Goal: Task Accomplishment & Management: Complete application form

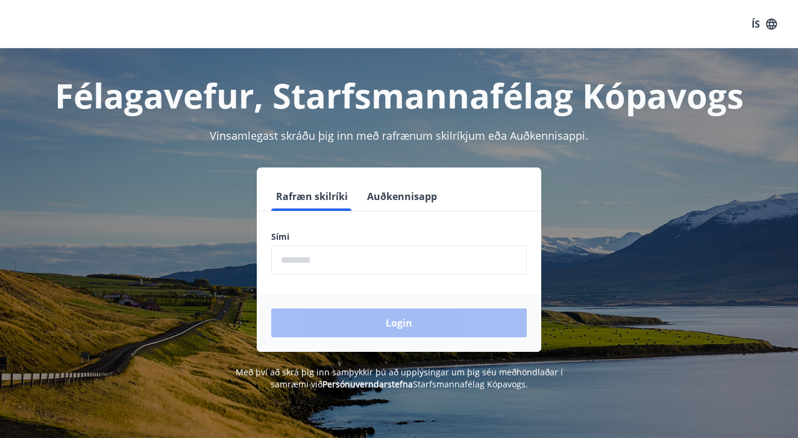
click at [308, 267] on input "phone" at bounding box center [398, 260] width 255 height 30
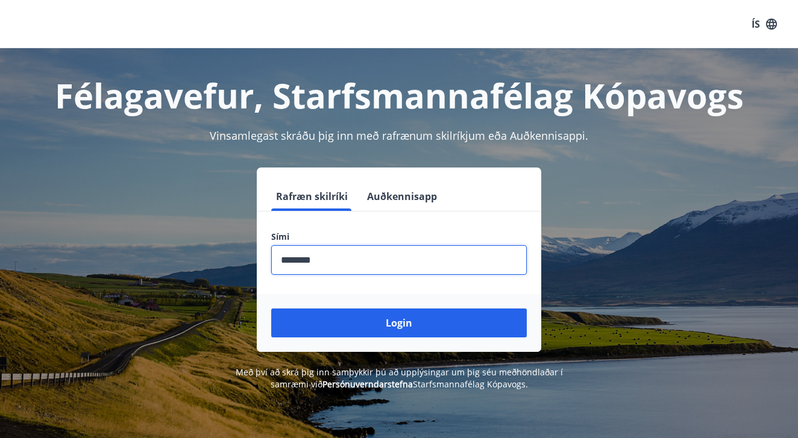
type input "********"
click at [399, 323] on button "Login" at bounding box center [398, 322] width 255 height 29
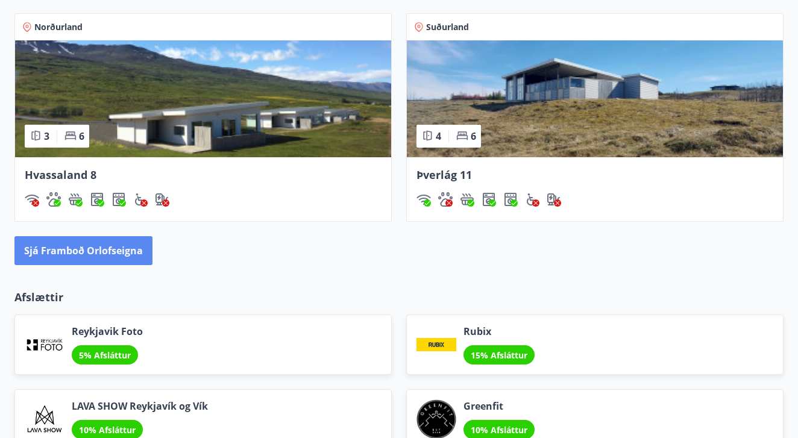
scroll to position [1112, 0]
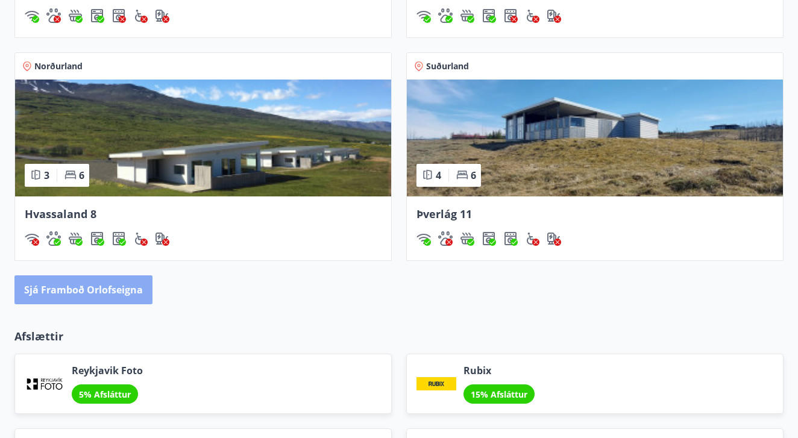
click at [131, 282] on button "Sjá framboð orlofseigna" at bounding box center [83, 289] width 138 height 29
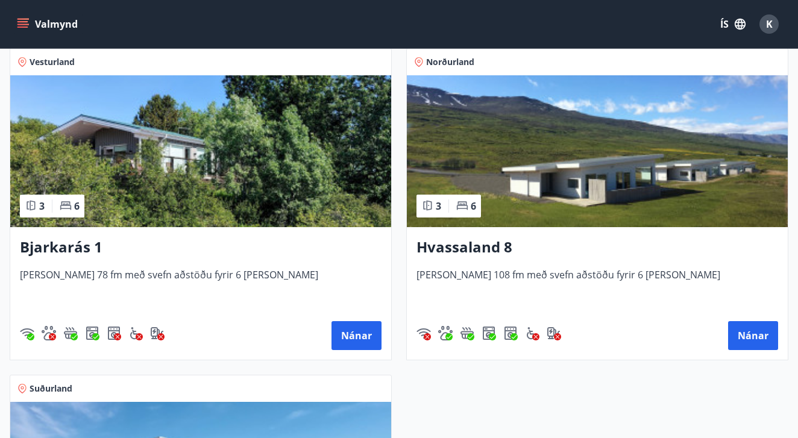
scroll to position [867, 0]
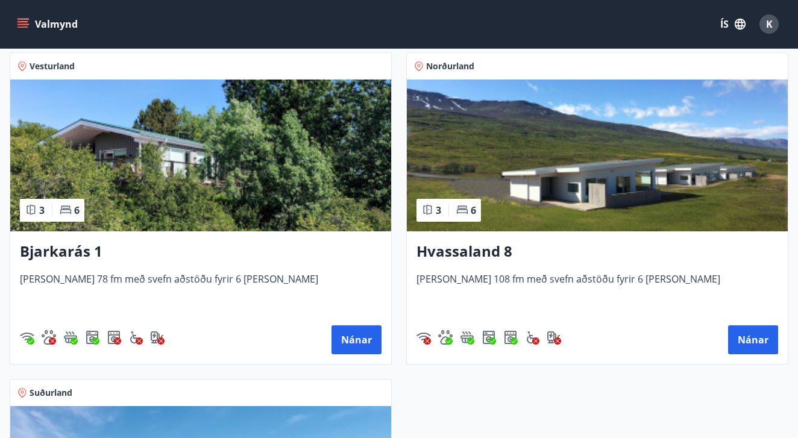
click at [431, 67] on span "Norðurland" at bounding box center [450, 66] width 48 height 12
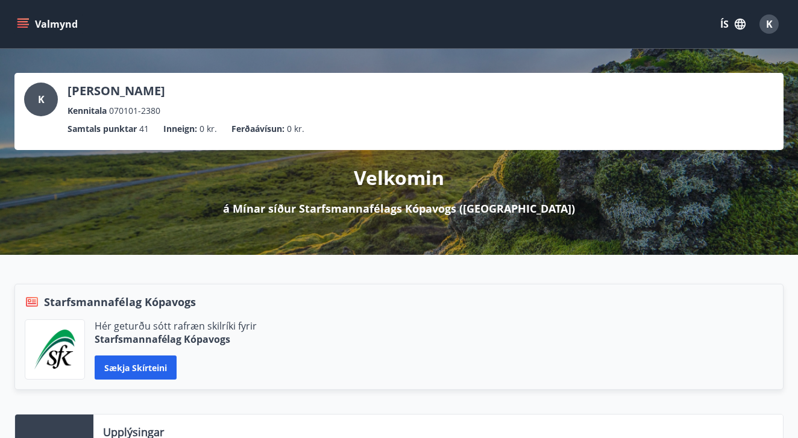
click at [64, 30] on button "Valmynd" at bounding box center [48, 24] width 68 height 22
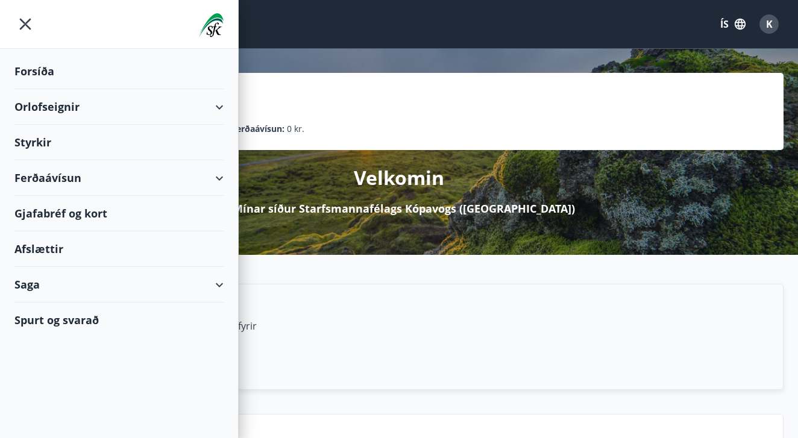
click at [107, 148] on div "Styrkir" at bounding box center [118, 143] width 209 height 36
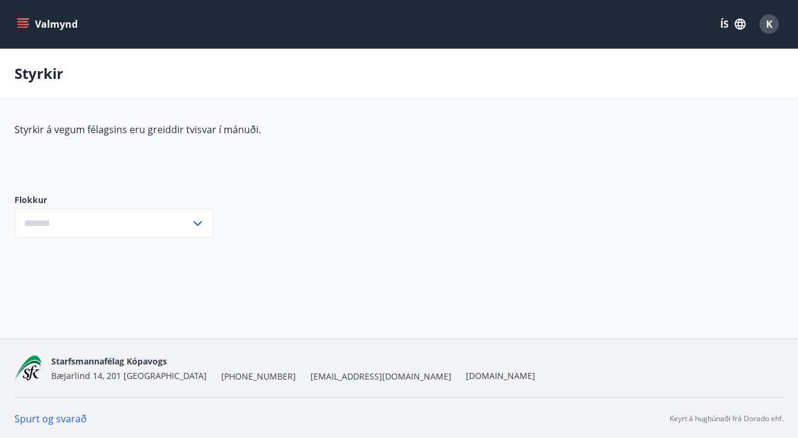
type input "***"
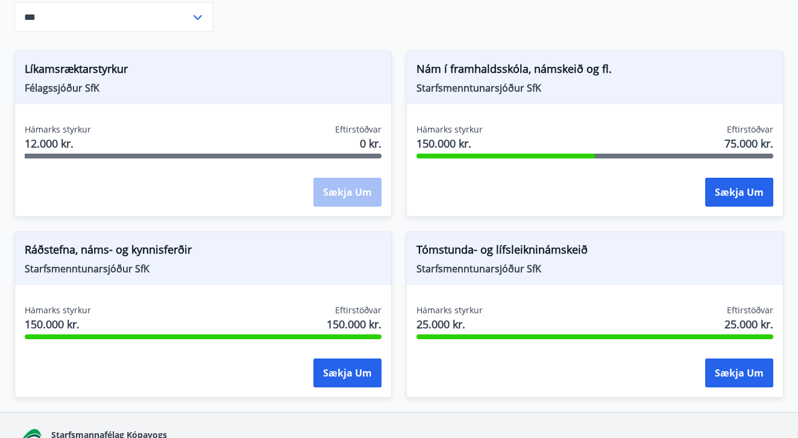
scroll to position [207, 0]
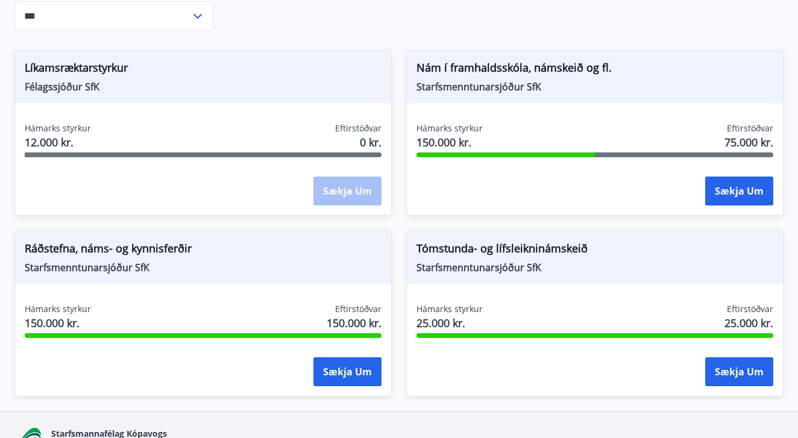
click at [564, 190] on div "Sækja um" at bounding box center [594, 192] width 357 height 30
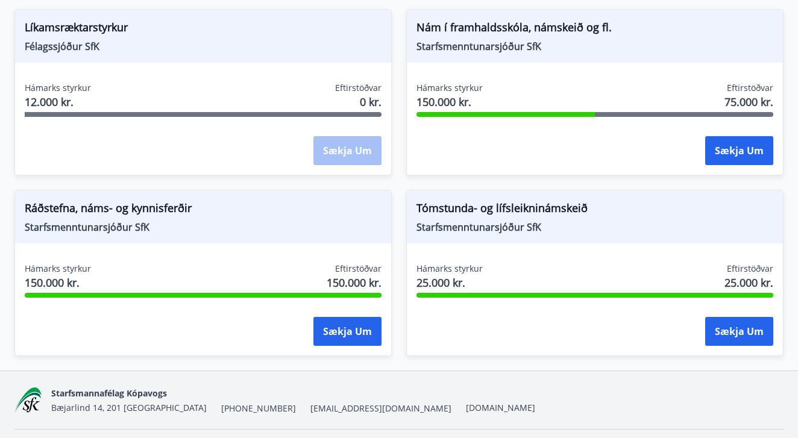
scroll to position [249, 0]
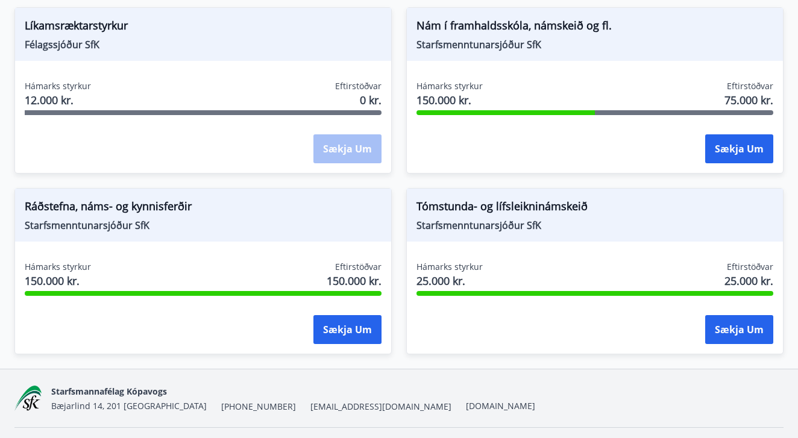
click at [155, 202] on span "Ráðstefna, náms- og kynnisferðir" at bounding box center [203, 208] width 357 height 20
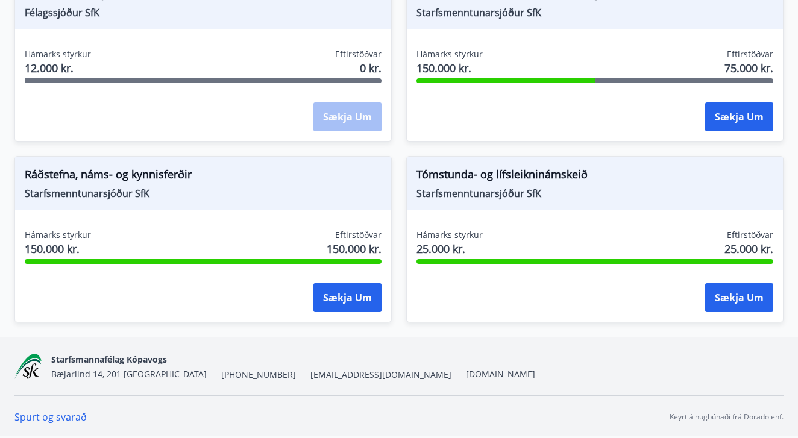
scroll to position [281, 0]
